Goal: Information Seeking & Learning: Find specific fact

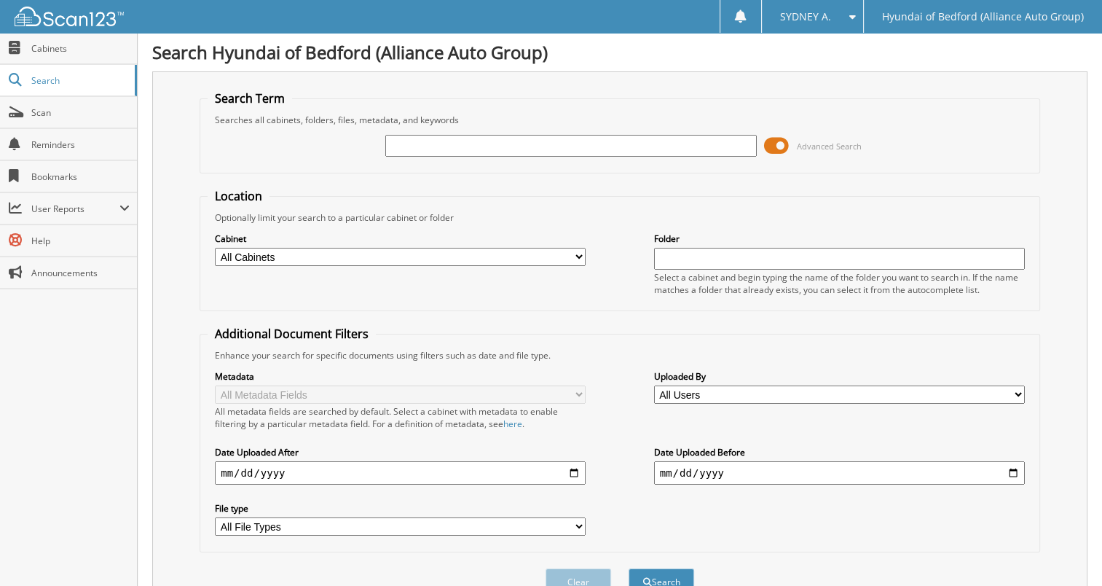
drag, startPoint x: 451, startPoint y: 135, endPoint x: 285, endPoint y: 168, distance: 168.5
click at [317, 168] on fieldset "Search Term Searches all cabinets, folders, files, metadata, and keywords Advan…" at bounding box center [620, 131] width 840 height 83
drag, startPoint x: 414, startPoint y: 159, endPoint x: 409, endPoint y: 146, distance: 14.3
paste input "149520"
type input "149520"
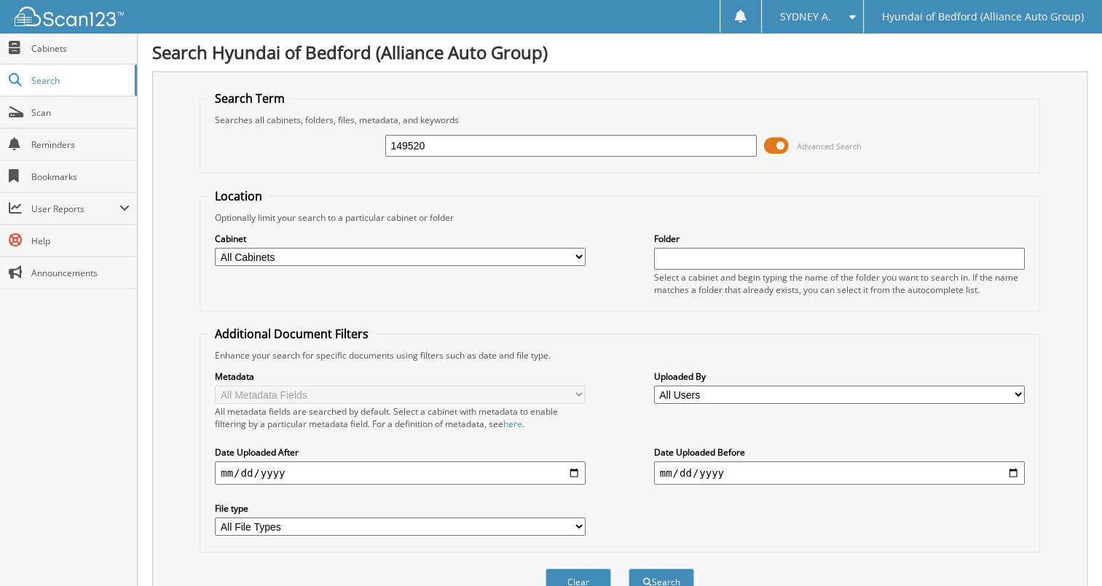
click at [628, 568] on button "Search" at bounding box center [661, 581] width 66 height 27
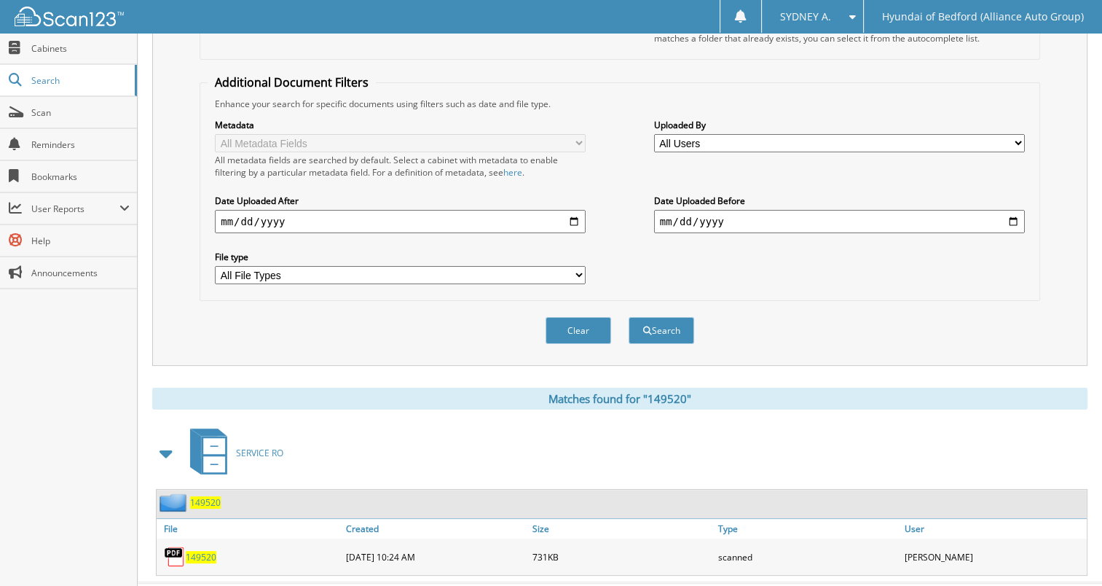
scroll to position [269, 0]
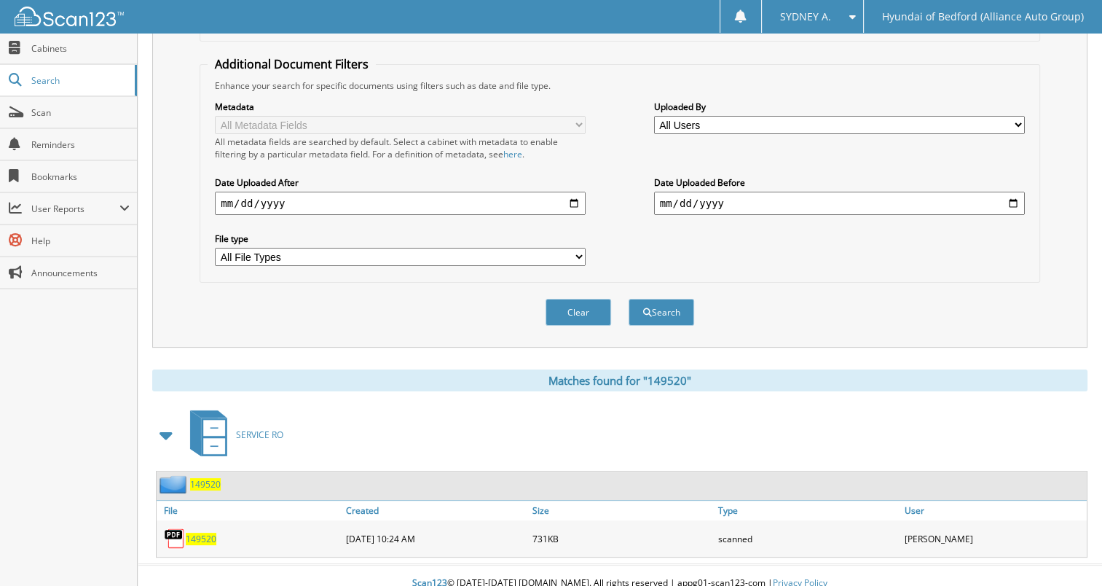
click at [193, 529] on div "149520" at bounding box center [250, 538] width 186 height 29
click at [200, 532] on span "149520" at bounding box center [201, 538] width 31 height 12
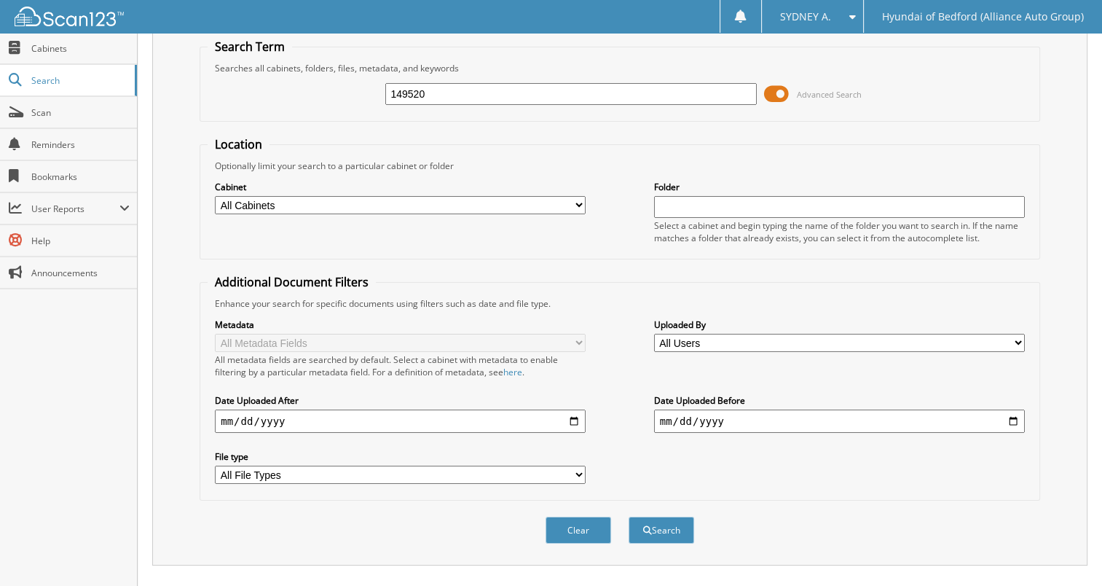
scroll to position [0, 0]
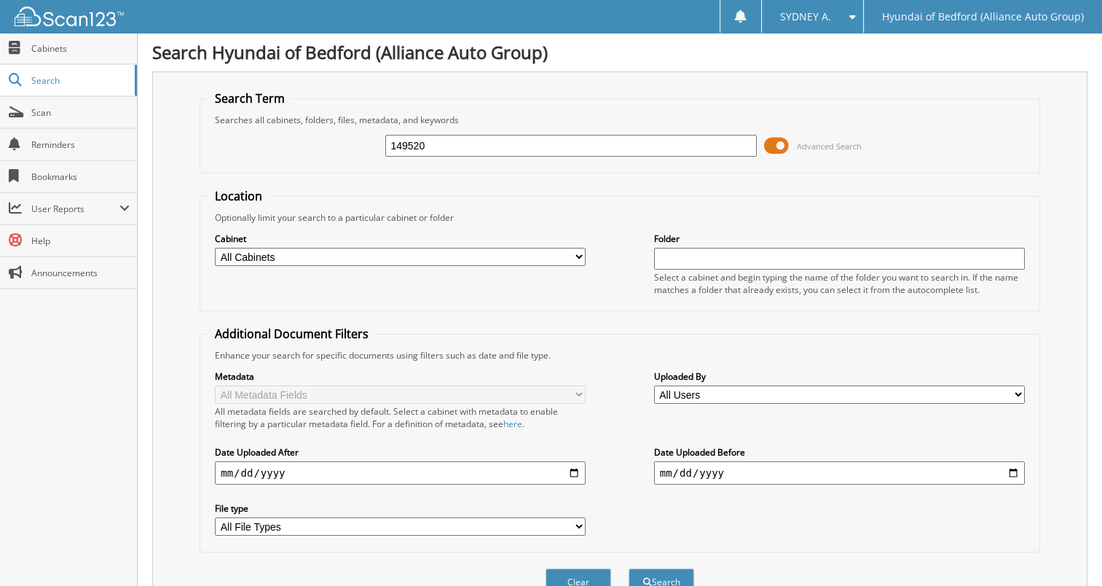
click at [468, 144] on input "149520" at bounding box center [570, 146] width 371 height 22
paste input "14"
type input "149514"
click at [628, 568] on button "Search" at bounding box center [661, 581] width 66 height 27
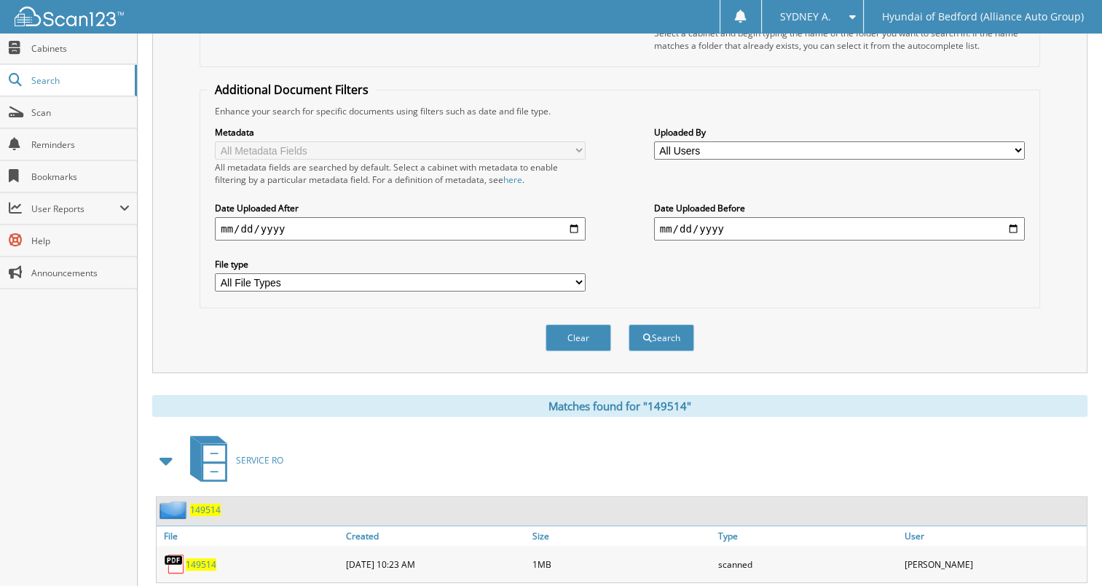
scroll to position [269, 0]
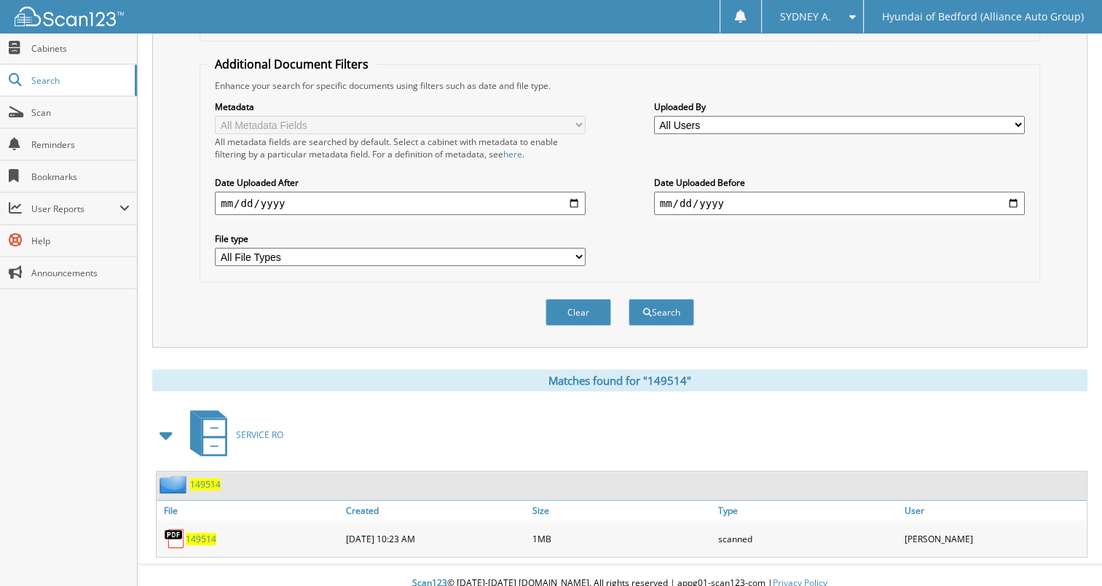
drag, startPoint x: 192, startPoint y: 527, endPoint x: 207, endPoint y: 513, distance: 21.1
click at [192, 532] on span "149514" at bounding box center [201, 538] width 31 height 12
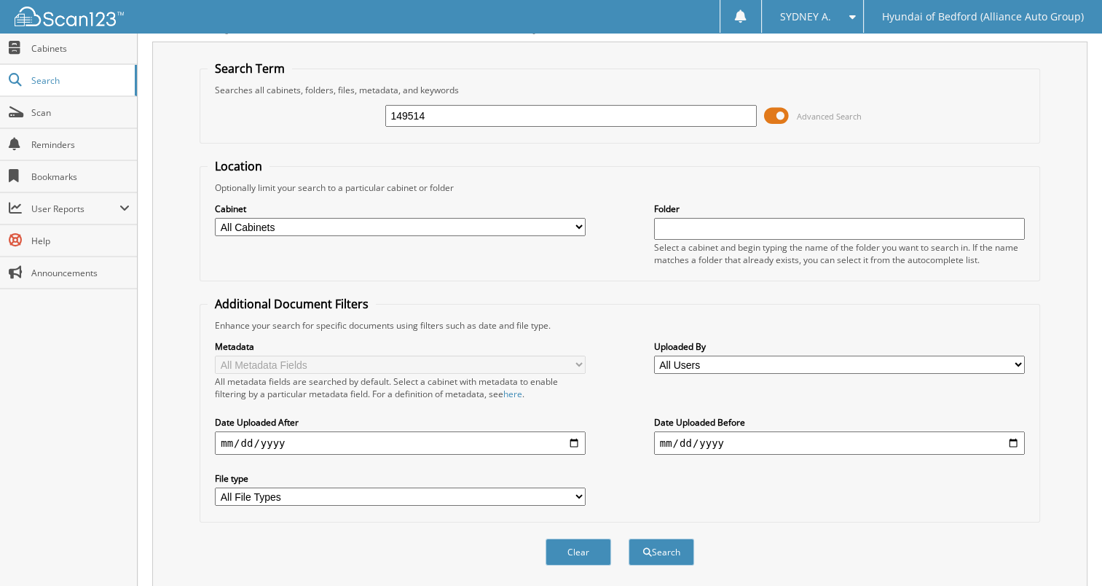
scroll to position [0, 0]
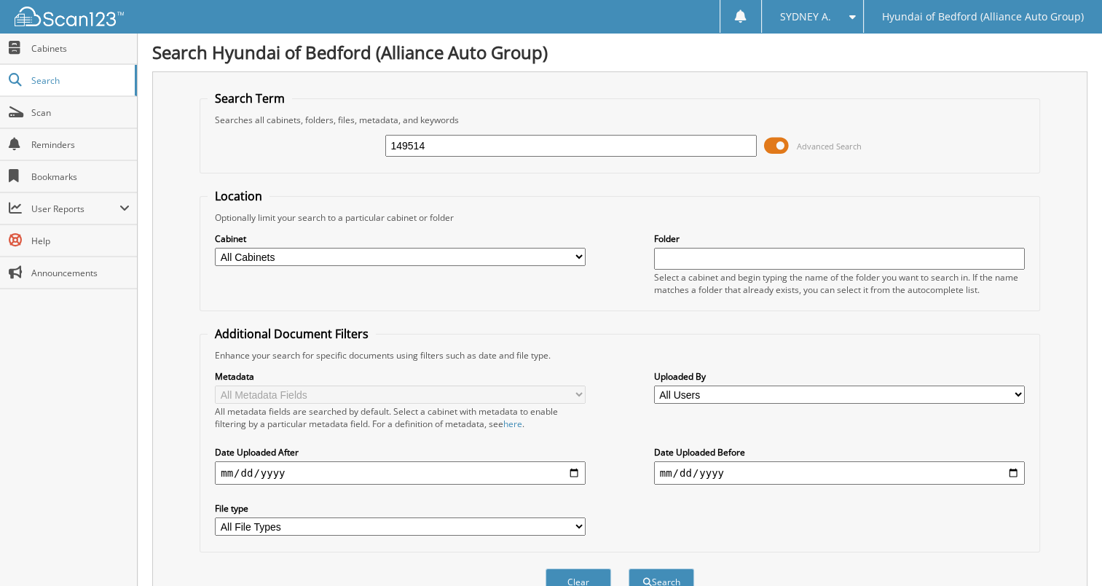
click at [455, 140] on input "149514" at bounding box center [570, 146] width 371 height 22
paste input "8572"
type input "148572"
click at [628, 568] on button "Search" at bounding box center [661, 581] width 66 height 27
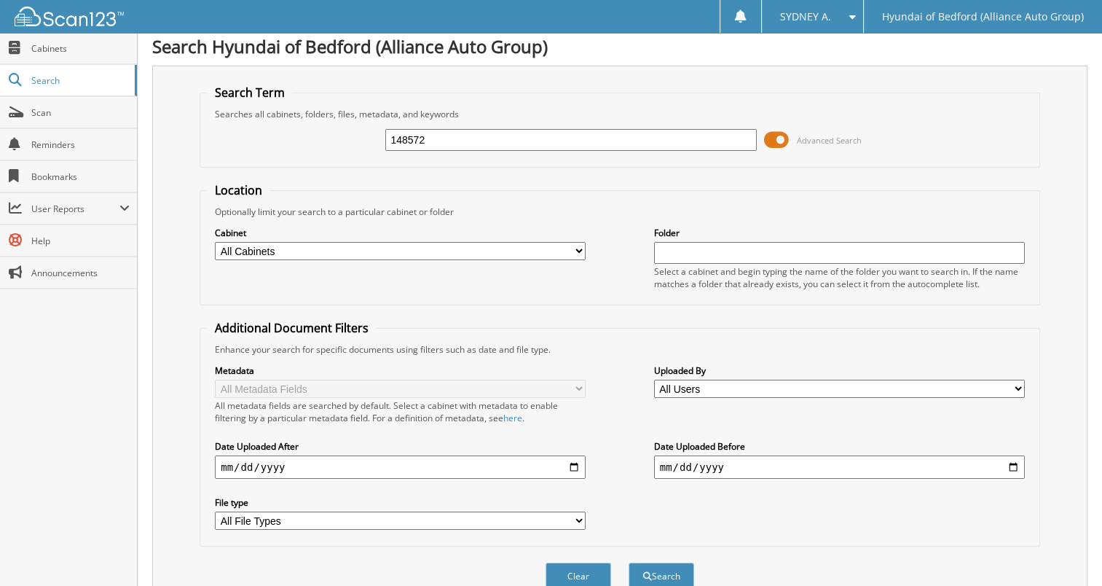
scroll to position [269, 0]
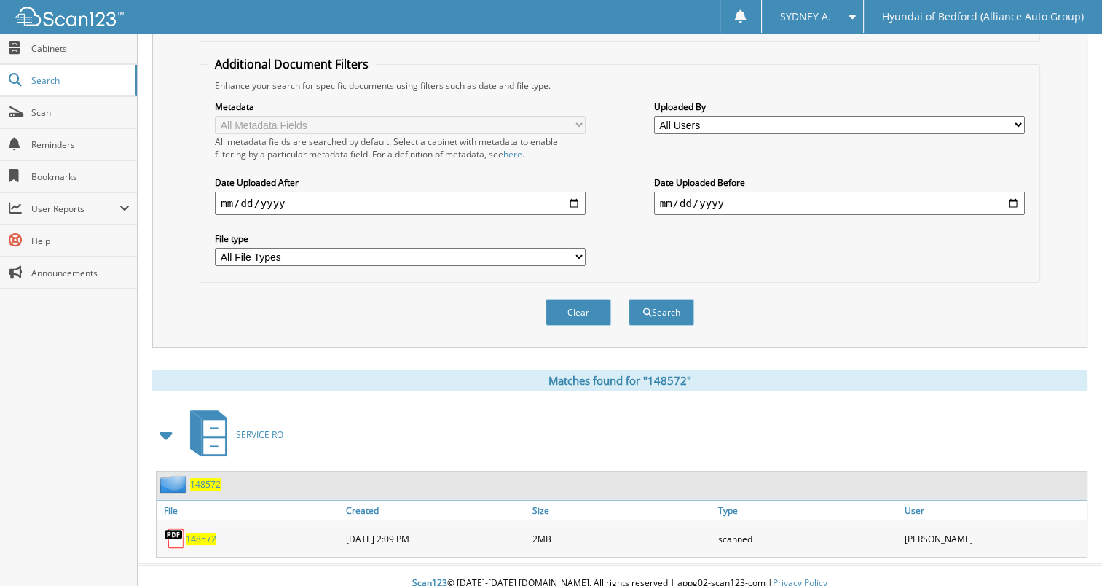
click at [207, 532] on span "148572" at bounding box center [201, 538] width 31 height 12
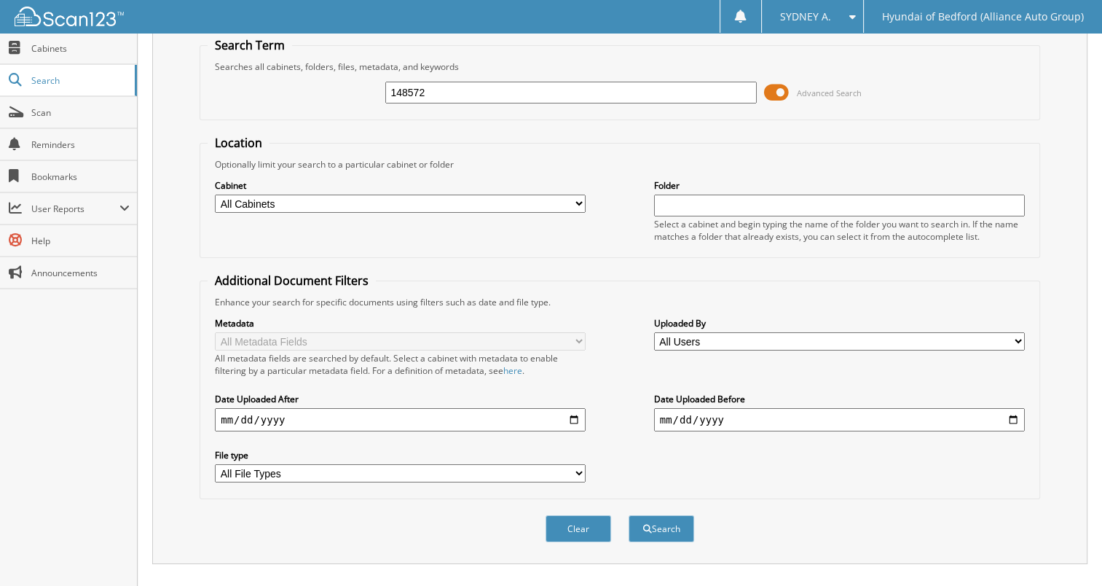
scroll to position [0, 0]
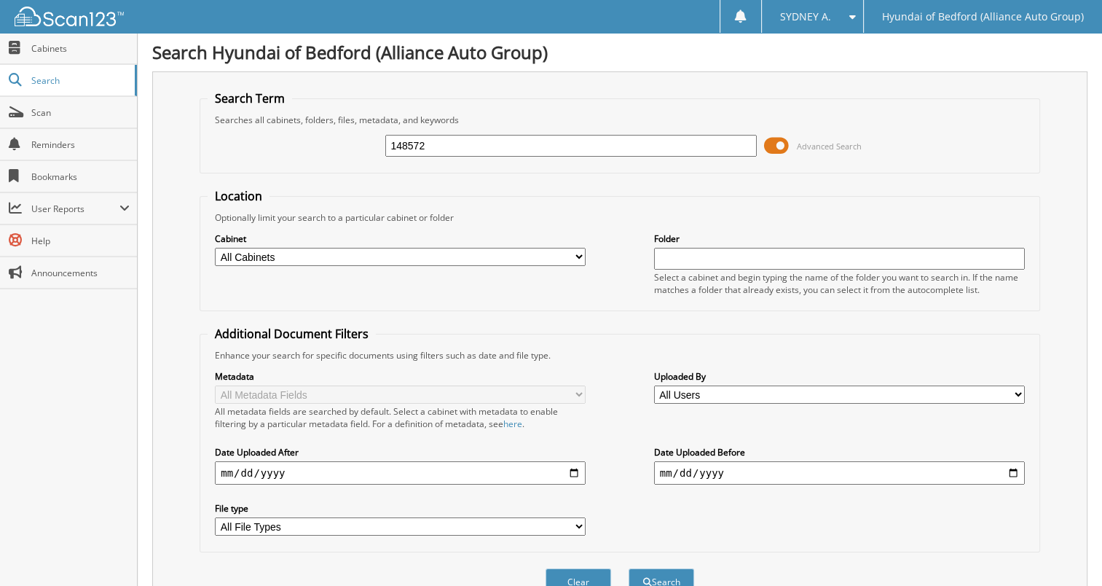
click at [470, 149] on input "148572" at bounding box center [570, 146] width 371 height 22
paste input "431"
type input "148431"
click at [628, 568] on button "Search" at bounding box center [661, 581] width 66 height 27
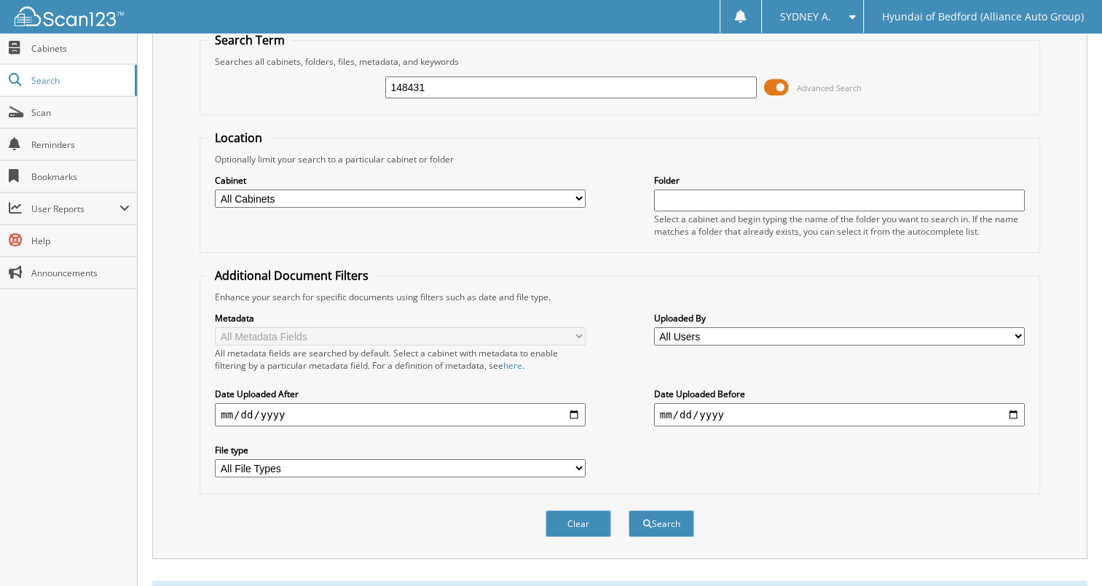
scroll to position [269, 0]
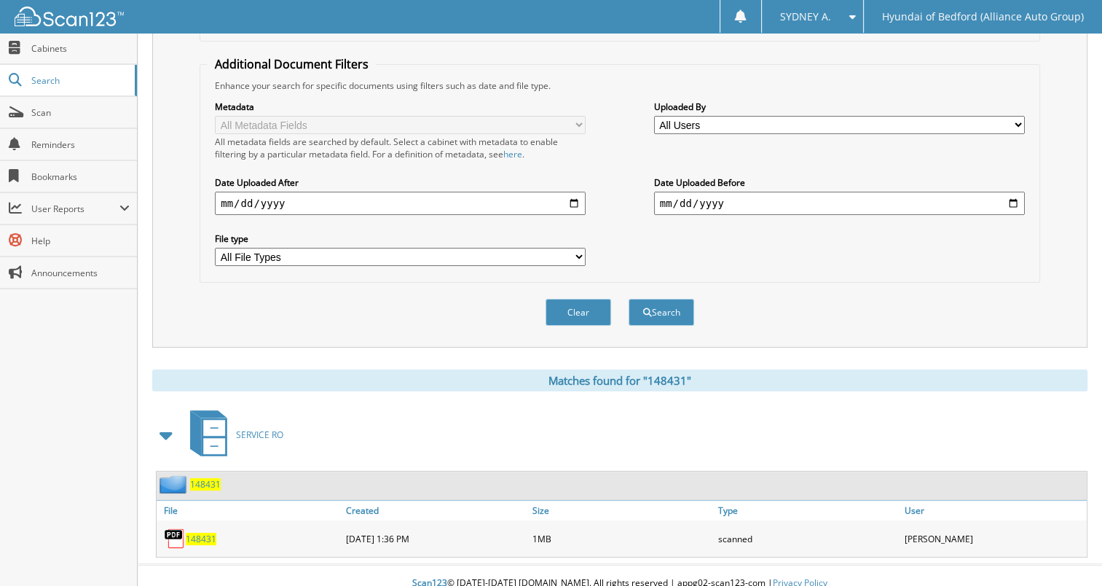
click at [202, 532] on span "148431" at bounding box center [201, 538] width 31 height 12
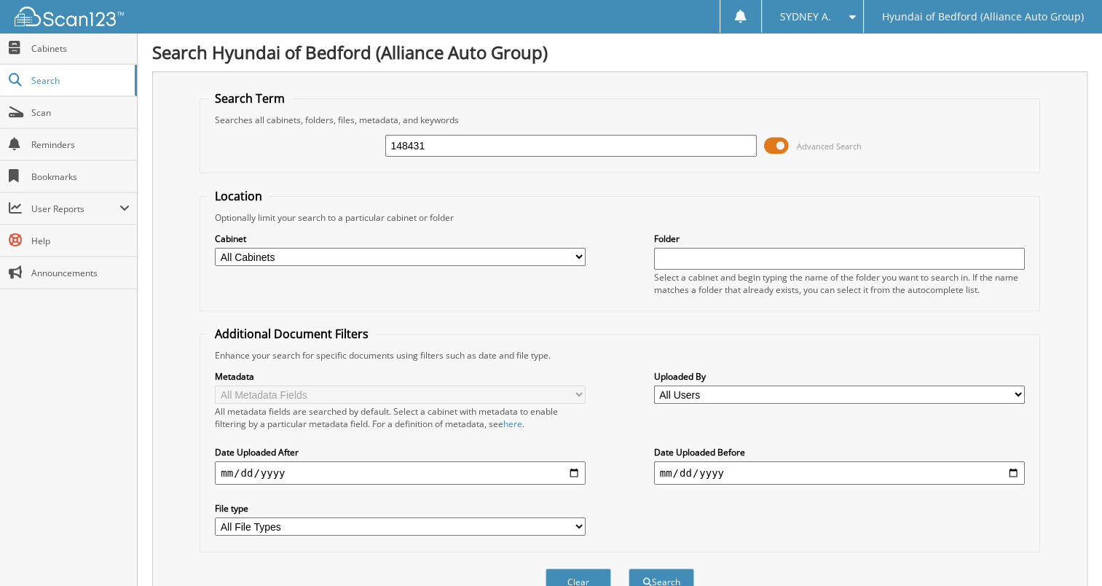
click at [433, 143] on input "148431" at bounding box center [570, 146] width 371 height 22
paste input "511"
type input "148511"
click at [628, 568] on button "Search" at bounding box center [661, 581] width 66 height 27
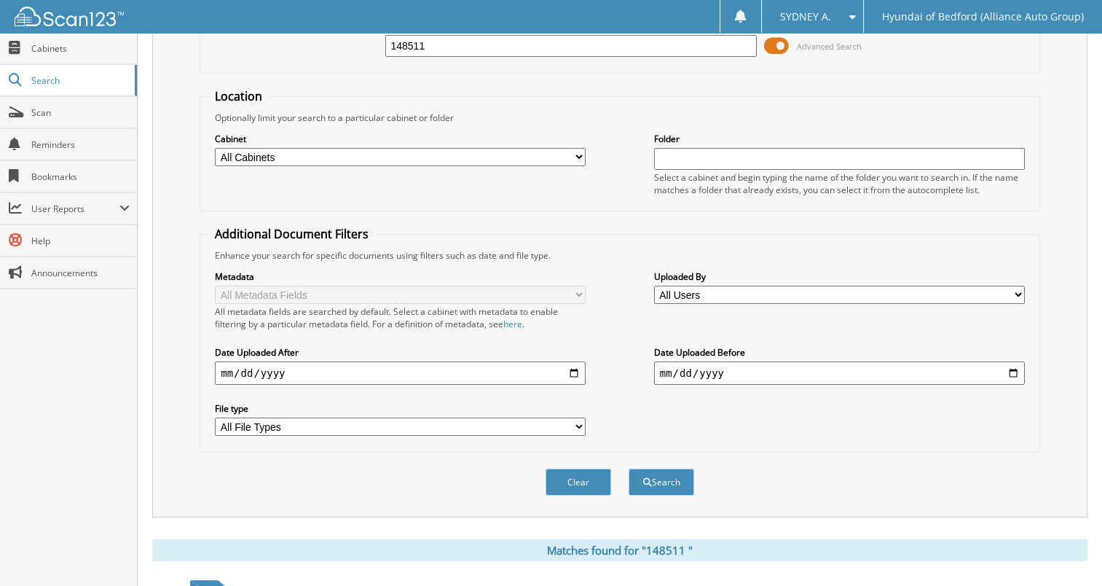
scroll to position [269, 0]
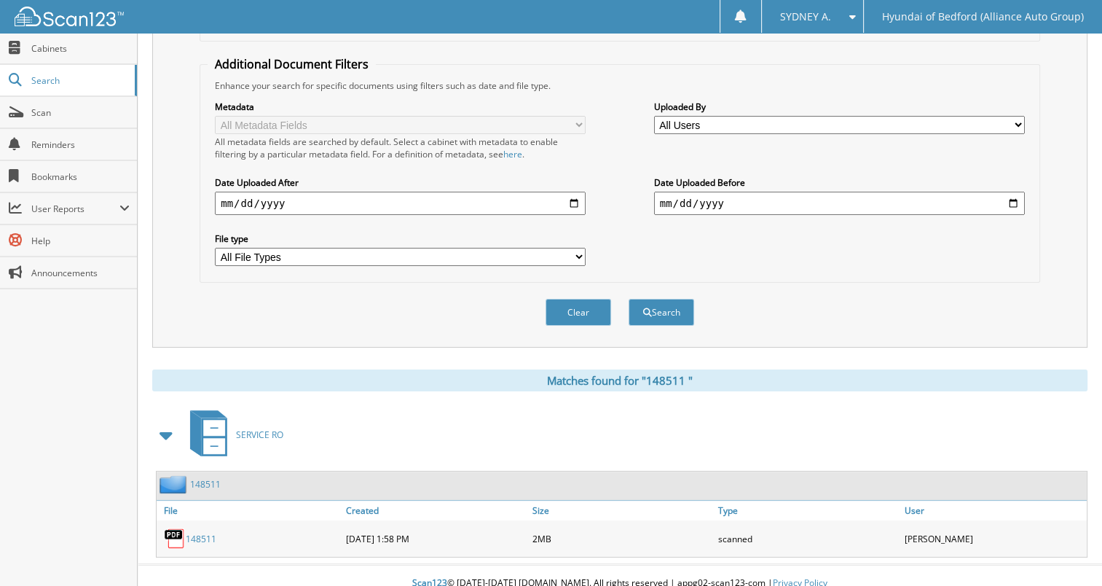
click at [207, 532] on link "148511" at bounding box center [201, 538] width 31 height 12
